Goal: Task Accomplishment & Management: Manage account settings

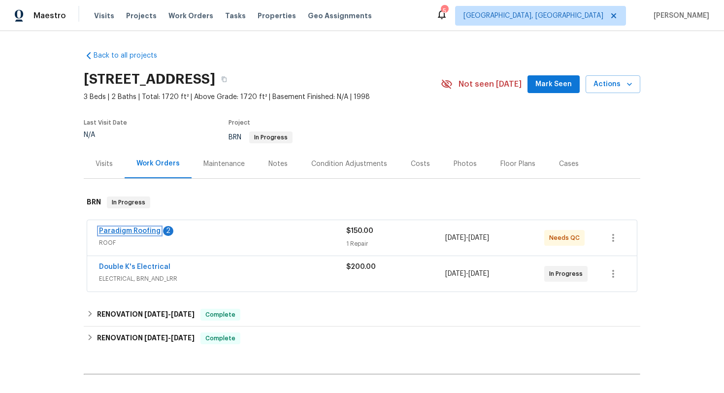
click at [127, 232] on link "Paradigm Roofing" at bounding box center [130, 230] width 62 height 7
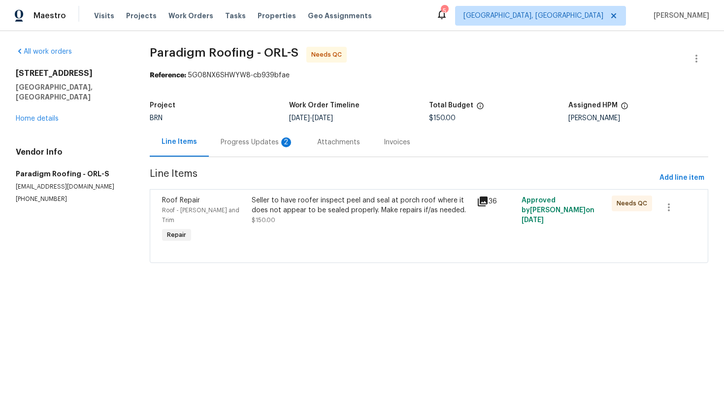
click at [267, 145] on div "Progress Updates 2" at bounding box center [257, 142] width 73 height 10
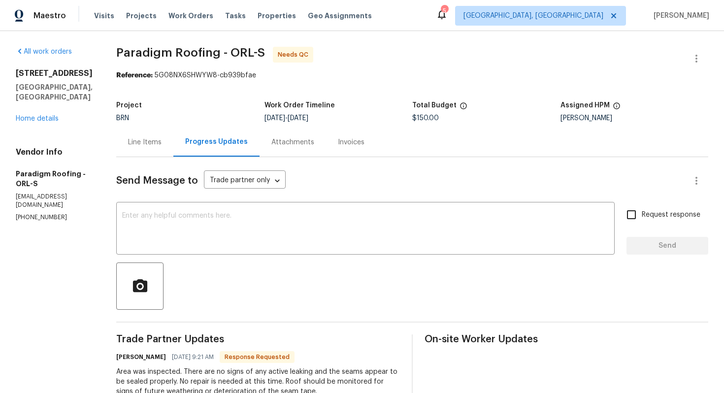
click at [156, 141] on div "Line Items" at bounding box center [144, 142] width 33 height 10
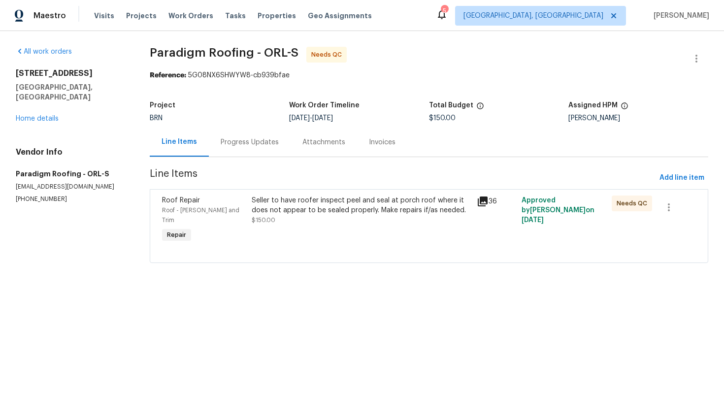
click at [324, 202] on div "Seller to have roofer inspect peel and seal at porch roof where it does not app…" at bounding box center [361, 205] width 219 height 20
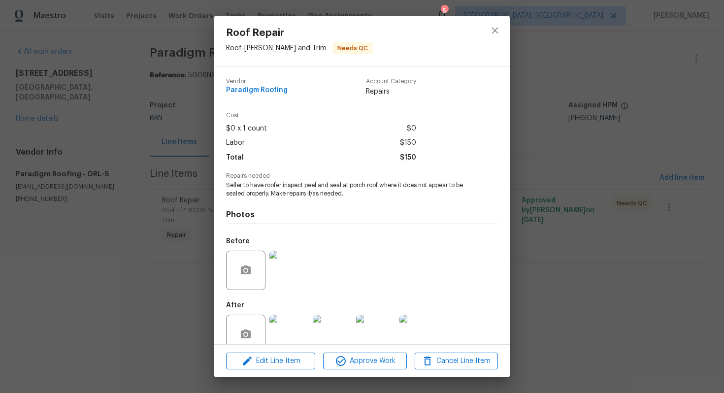
scroll to position [20, 0]
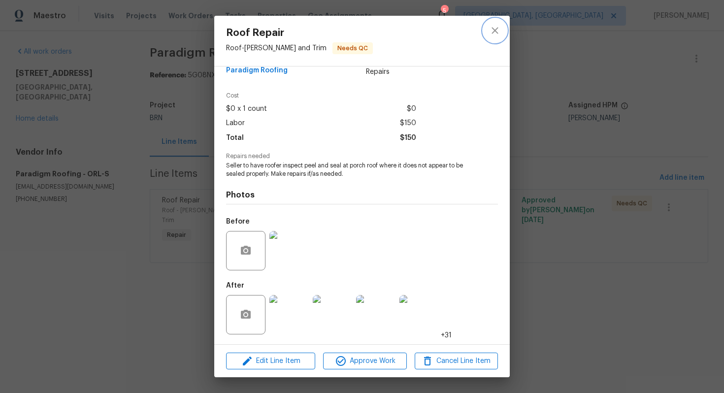
click at [499, 26] on icon "close" at bounding box center [495, 31] width 12 height 12
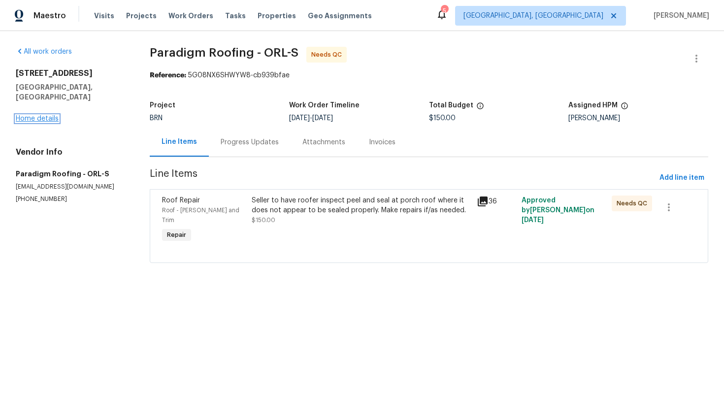
click at [28, 115] on link "Home details" at bounding box center [37, 118] width 43 height 7
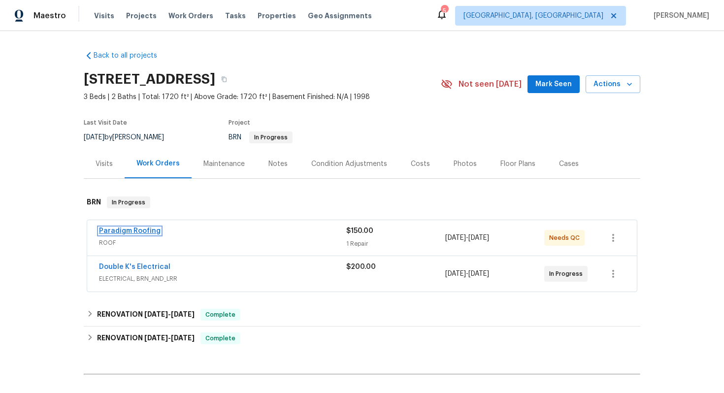
click at [130, 233] on link "Paradigm Roofing" at bounding box center [130, 230] width 62 height 7
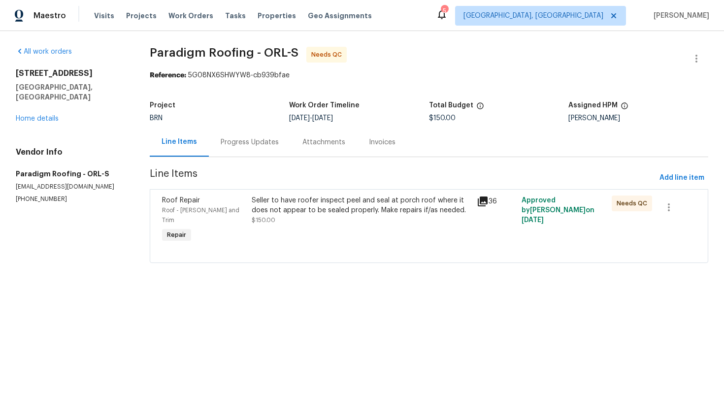
click at [264, 150] on div "Progress Updates" at bounding box center [250, 142] width 82 height 29
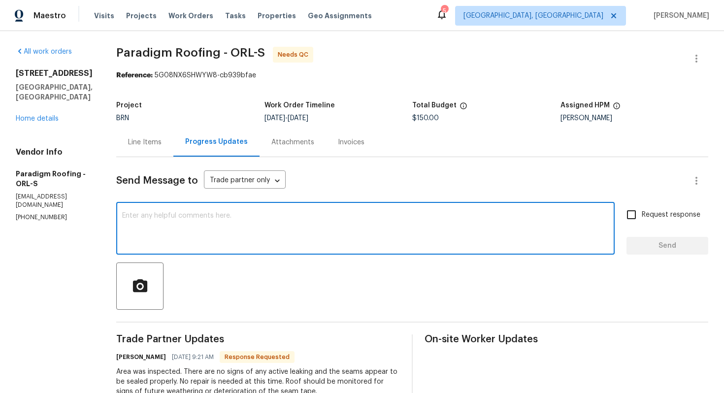
click at [267, 237] on textarea at bounding box center [365, 229] width 486 height 34
type textarea "Sure, I understand. I'll QC the WO shortly."
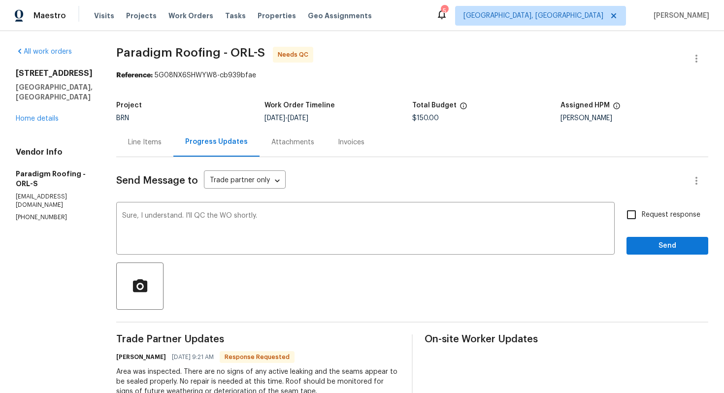
click at [673, 216] on span "Request response" at bounding box center [671, 215] width 59 height 10
click at [642, 216] on input "Request response" at bounding box center [631, 214] width 21 height 21
checkbox input "true"
click at [671, 252] on button "Send" at bounding box center [667, 246] width 82 height 18
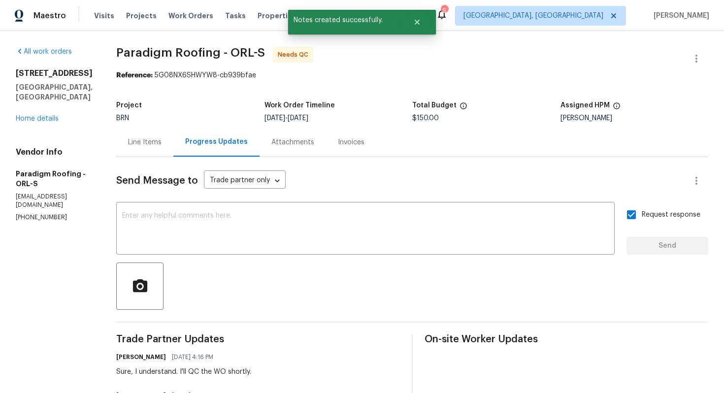
click at [145, 150] on div "Line Items" at bounding box center [144, 142] width 57 height 29
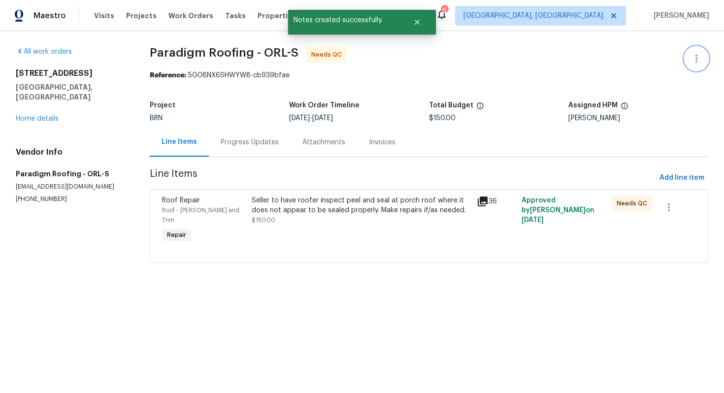
click at [698, 61] on icon "button" at bounding box center [696, 59] width 12 height 12
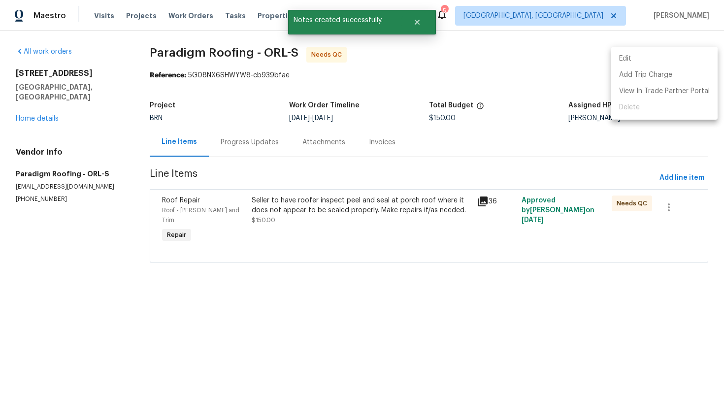
click at [698, 61] on li "Edit" at bounding box center [664, 59] width 106 height 16
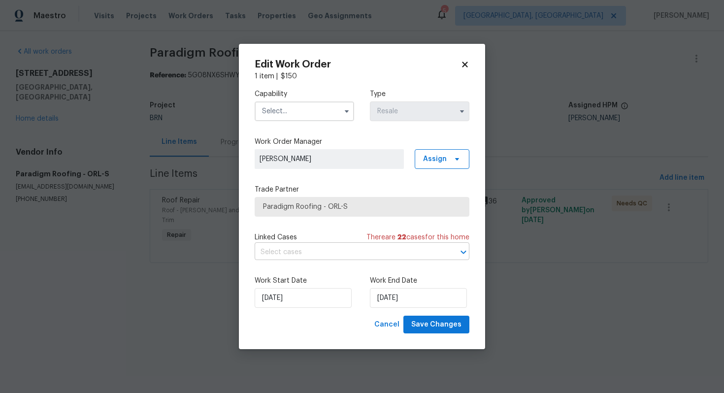
click at [306, 249] on input "text" at bounding box center [348, 252] width 187 height 15
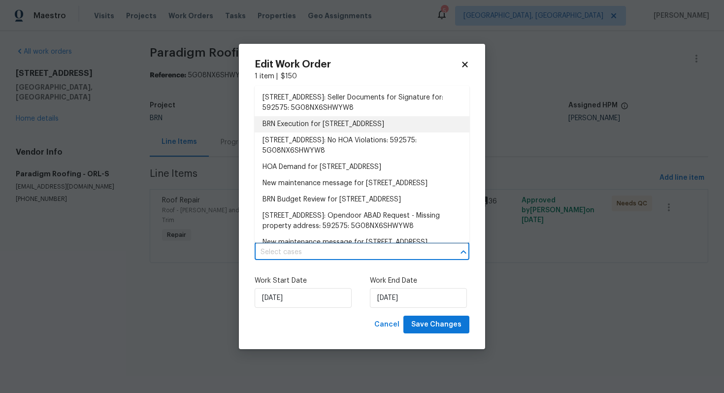
click at [315, 125] on li "BRN Execution for [STREET_ADDRESS]" at bounding box center [362, 124] width 215 height 16
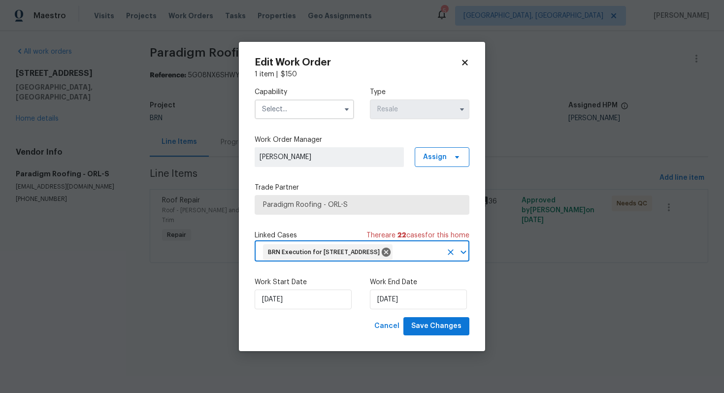
click at [319, 108] on input "text" at bounding box center [304, 109] width 99 height 20
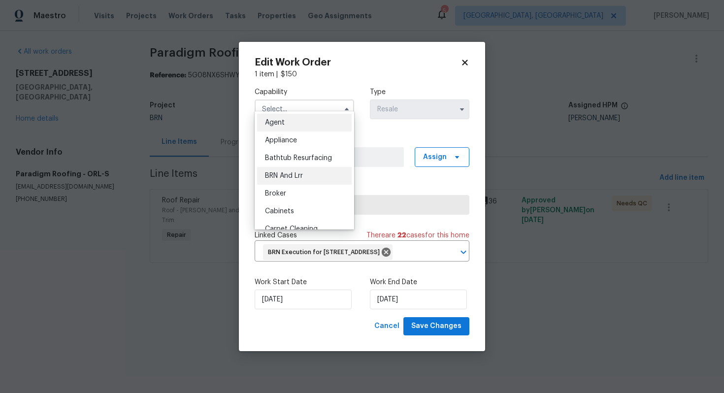
click at [304, 178] on div "BRN And Lrr" at bounding box center [304, 176] width 95 height 18
type input "BRN And Lrr"
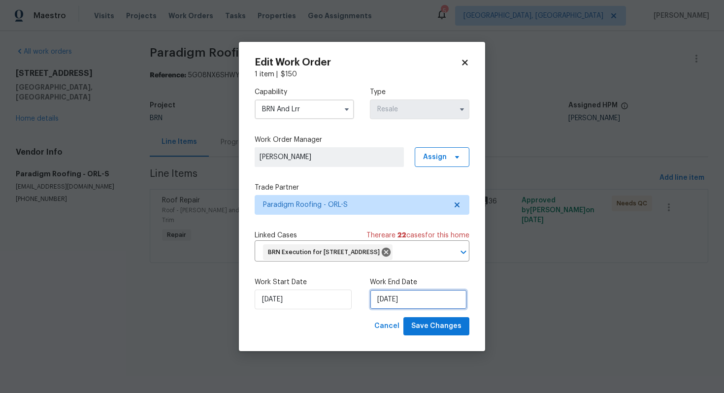
click at [395, 309] on input "[DATE]" at bounding box center [418, 299] width 97 height 20
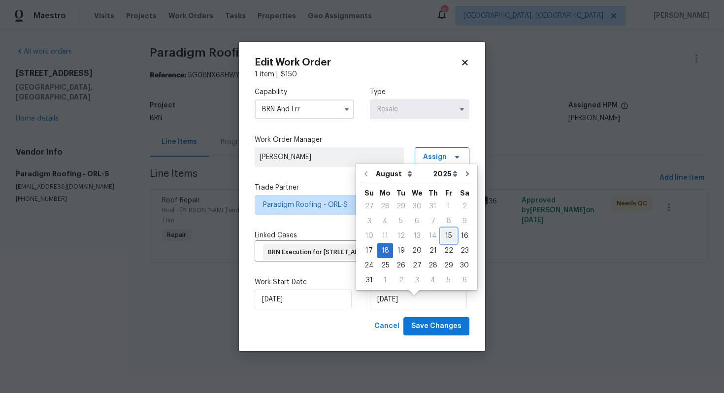
click at [445, 236] on div "15" at bounding box center [449, 236] width 16 height 14
type input "[DATE]"
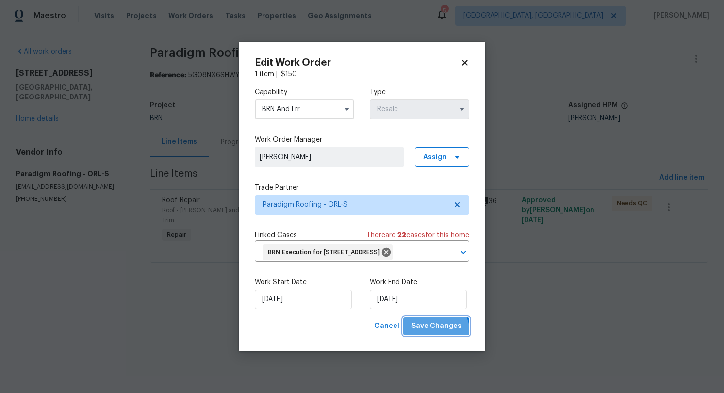
click at [437, 332] on span "Save Changes" at bounding box center [436, 326] width 50 height 12
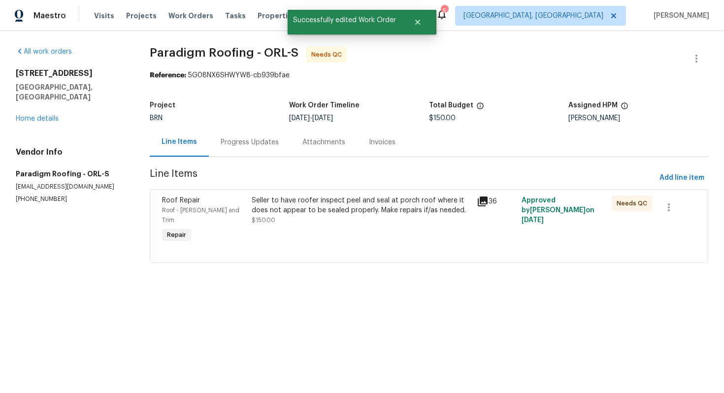
click at [349, 210] on div "Seller to have roofer inspect peel and seal at porch roof where it does not app…" at bounding box center [361, 205] width 219 height 20
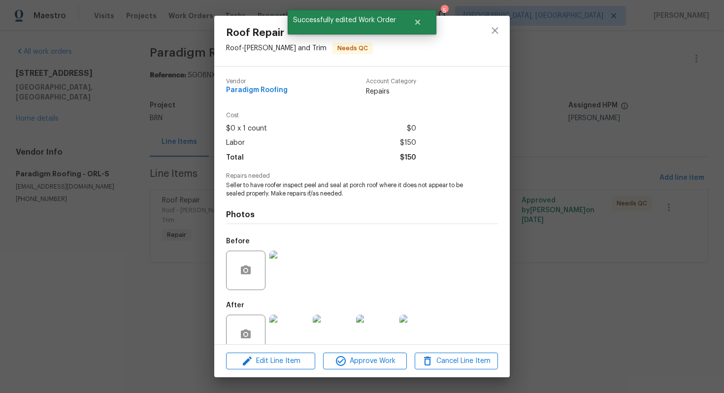
scroll to position [20, 0]
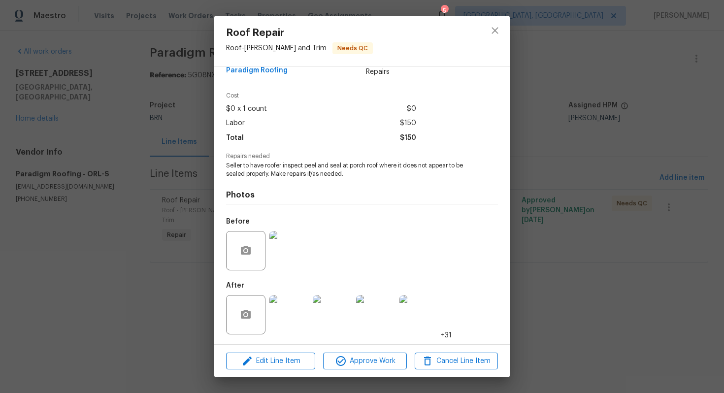
click at [299, 245] on img at bounding box center [288, 250] width 39 height 39
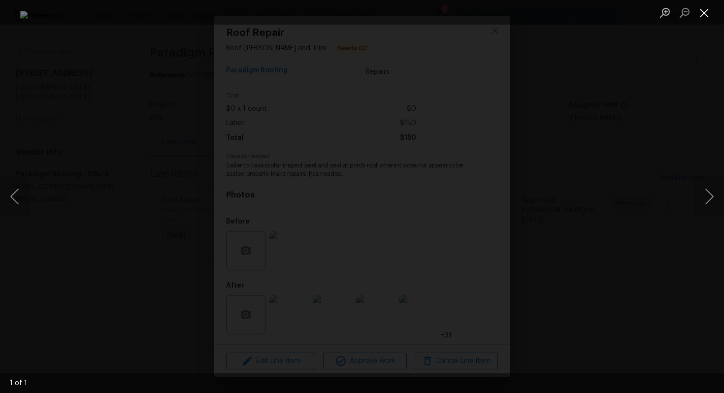
click at [704, 18] on button "Close lightbox" at bounding box center [704, 12] width 20 height 17
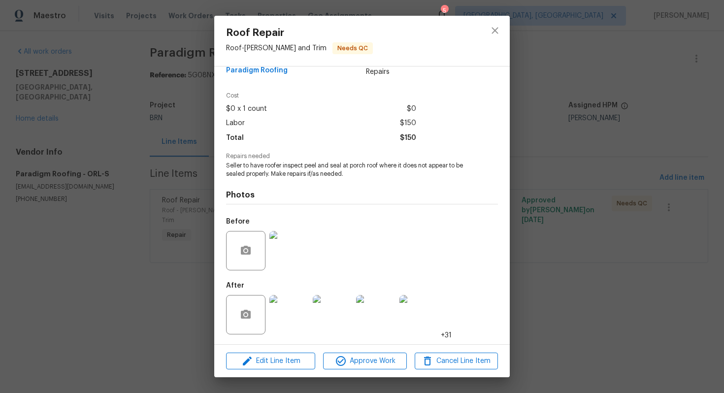
click at [286, 323] on img at bounding box center [288, 314] width 39 height 39
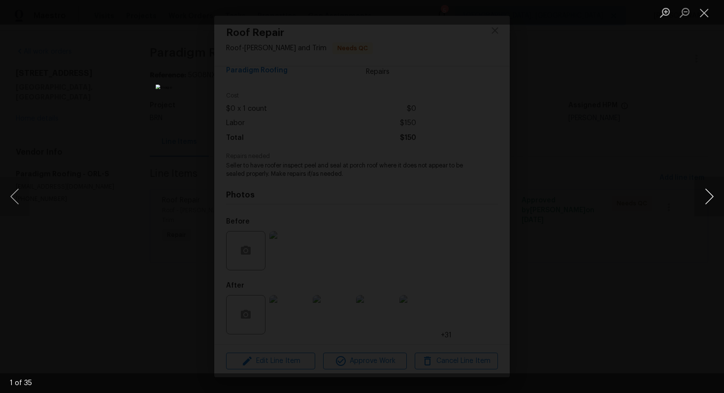
click at [710, 205] on button "Next image" at bounding box center [709, 196] width 30 height 39
click at [700, 11] on button "Close lightbox" at bounding box center [704, 12] width 20 height 17
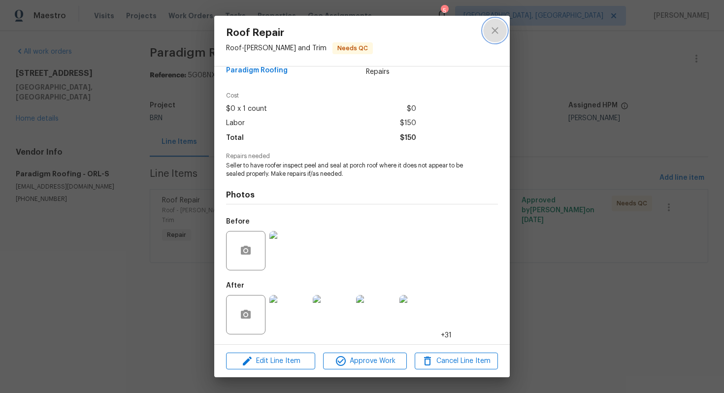
click at [488, 32] on button "close" at bounding box center [495, 31] width 24 height 24
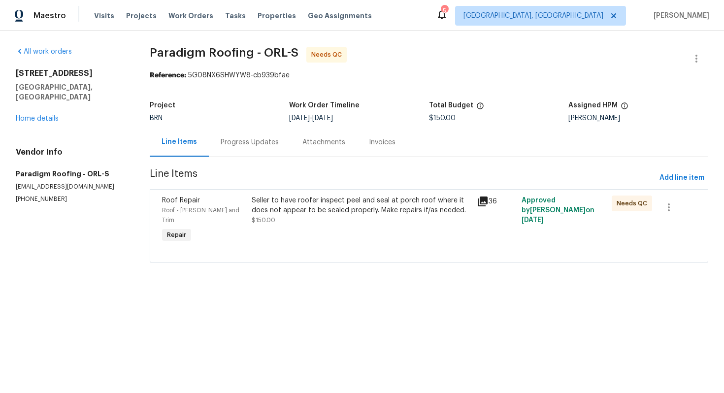
click at [325, 201] on div "Seller to have roofer inspect peel and seal at porch roof where it does not app…" at bounding box center [361, 205] width 219 height 20
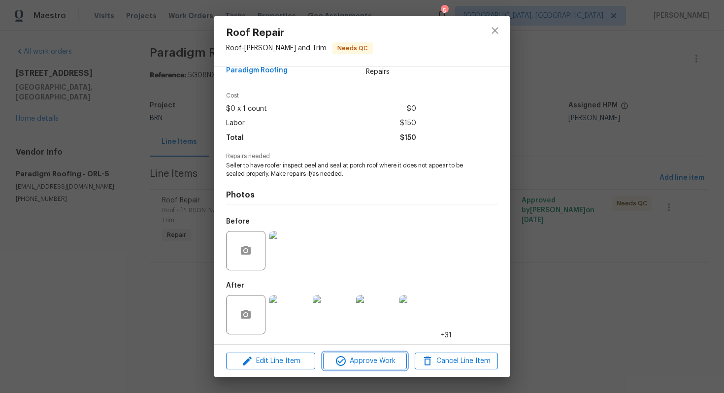
click at [370, 355] on span "Approve Work" at bounding box center [364, 361] width 77 height 12
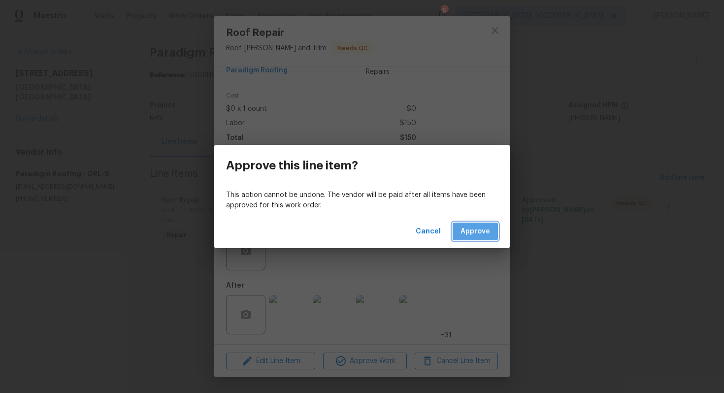
click at [472, 232] on span "Approve" at bounding box center [475, 231] width 30 height 12
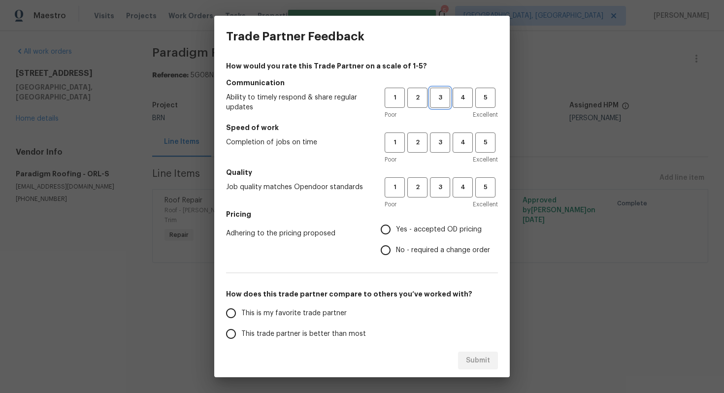
click at [436, 102] on span "3" at bounding box center [440, 97] width 18 height 11
click at [436, 143] on span "3" at bounding box center [440, 142] width 18 height 11
click at [438, 180] on button "3" at bounding box center [440, 187] width 20 height 20
click at [417, 224] on label "Yes - accepted OD pricing" at bounding box center [432, 229] width 115 height 21
click at [396, 224] on input "Yes - accepted OD pricing" at bounding box center [385, 229] width 21 height 21
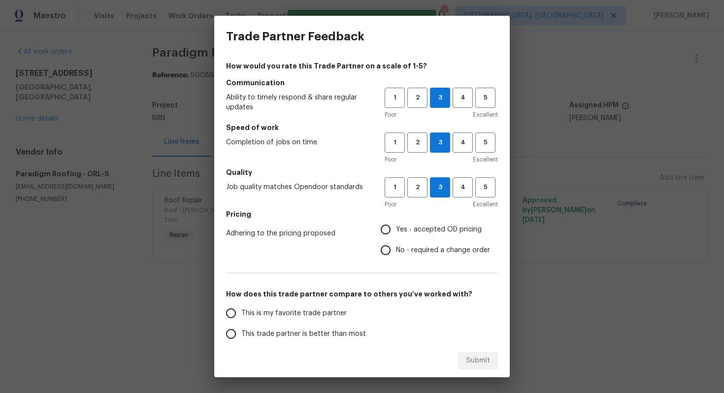
radio input "true"
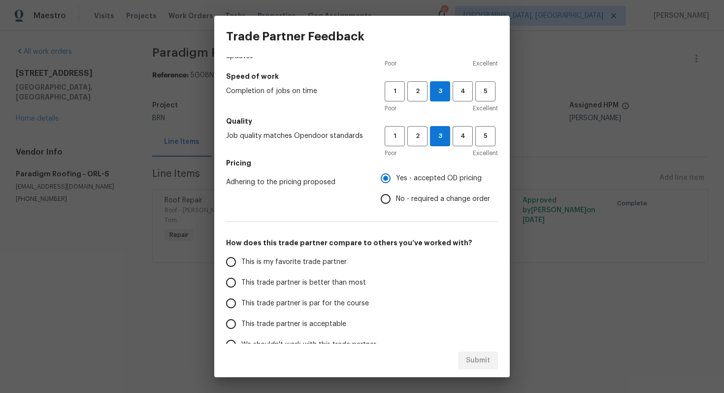
scroll to position [65, 0]
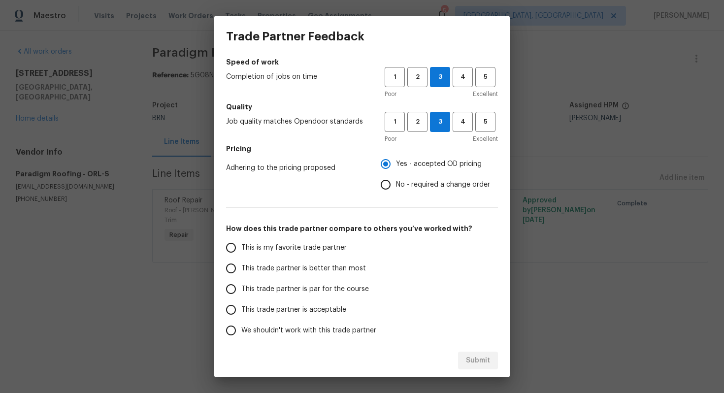
click at [276, 290] on span "This trade partner is par for the course" at bounding box center [305, 289] width 128 height 10
click at [241, 290] on input "This trade partner is par for the course" at bounding box center [231, 289] width 21 height 21
click at [485, 363] on span "Submit" at bounding box center [478, 360] width 24 height 12
radio input "true"
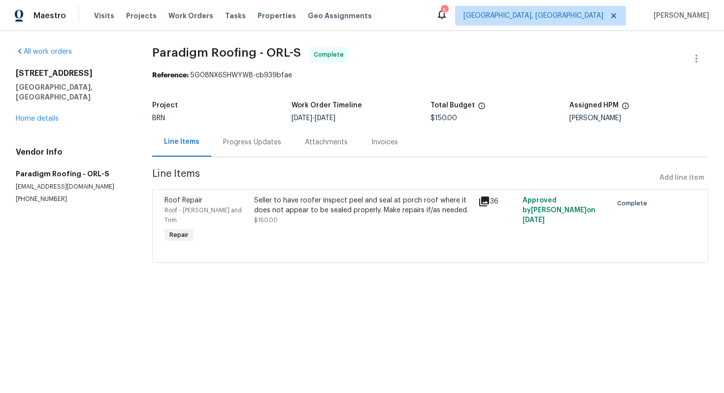
click at [277, 136] on div "Progress Updates" at bounding box center [252, 142] width 82 height 29
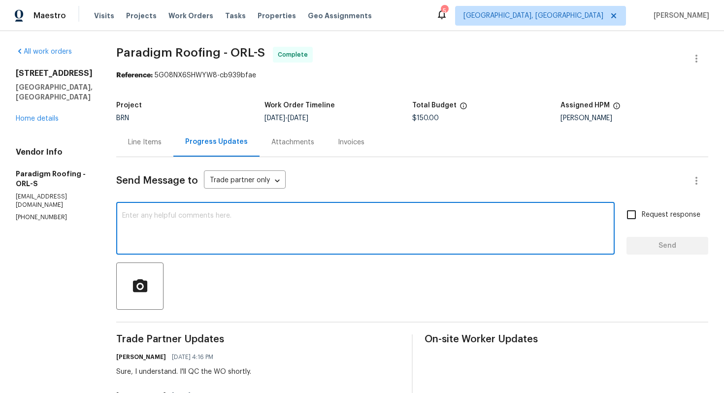
click at [273, 227] on textarea at bounding box center [365, 229] width 486 height 34
paste textarea "WO is approved. Please upload the invoice under invoice section. Thanks!"
type textarea "WO is approved. Please upload the invoice under invoice section. Thanks!"
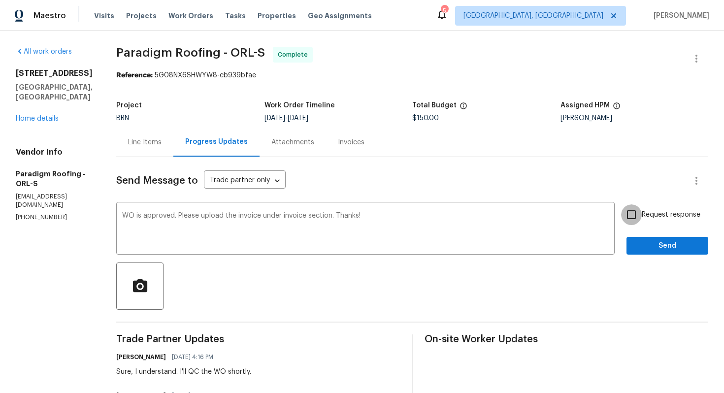
click at [625, 223] on input "Request response" at bounding box center [631, 214] width 21 height 21
checkbox input "true"
click at [647, 240] on span "Send" at bounding box center [667, 246] width 66 height 12
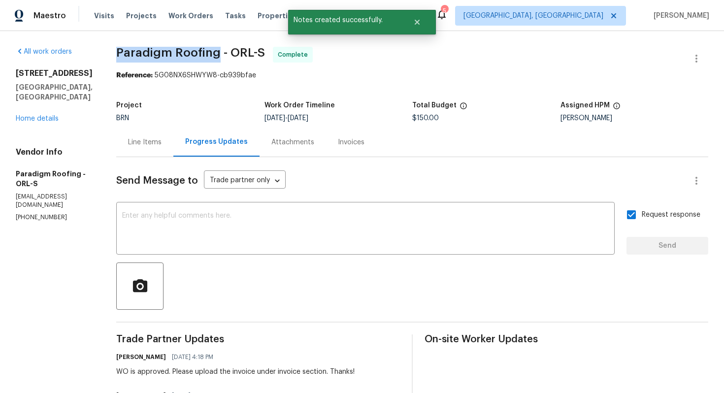
drag, startPoint x: 119, startPoint y: 50, endPoint x: 217, endPoint y: 47, distance: 97.5
click at [217, 48] on span "Paradigm Roofing - ORL-S" at bounding box center [190, 53] width 149 height 12
copy span "Paradigm Roofing"
